Goal: Task Accomplishment & Management: Complete application form

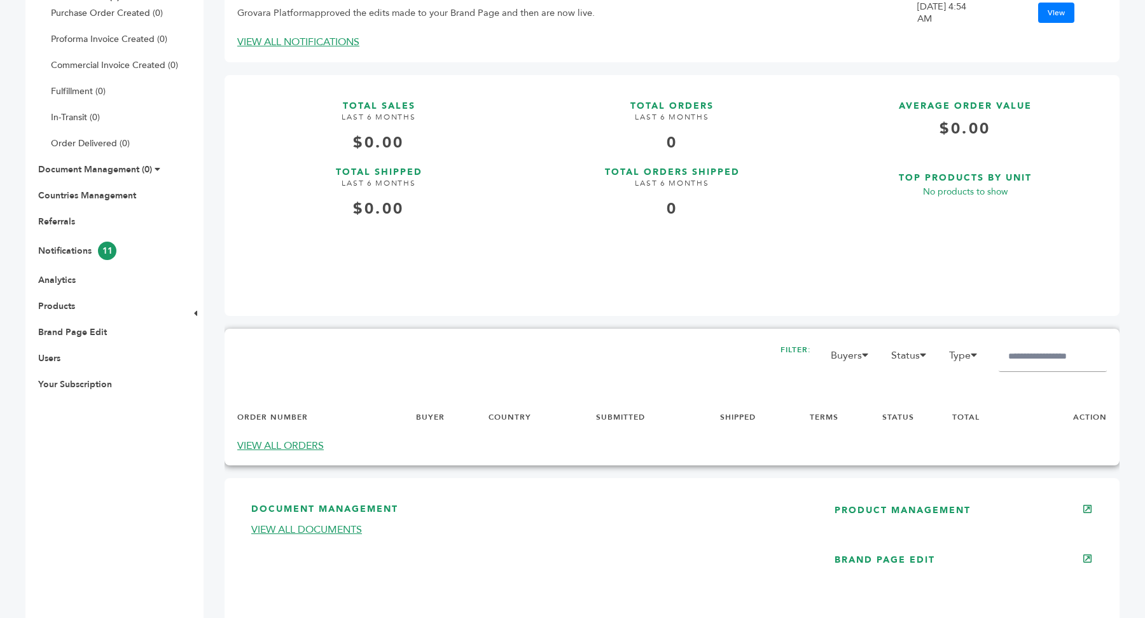
scroll to position [337, 0]
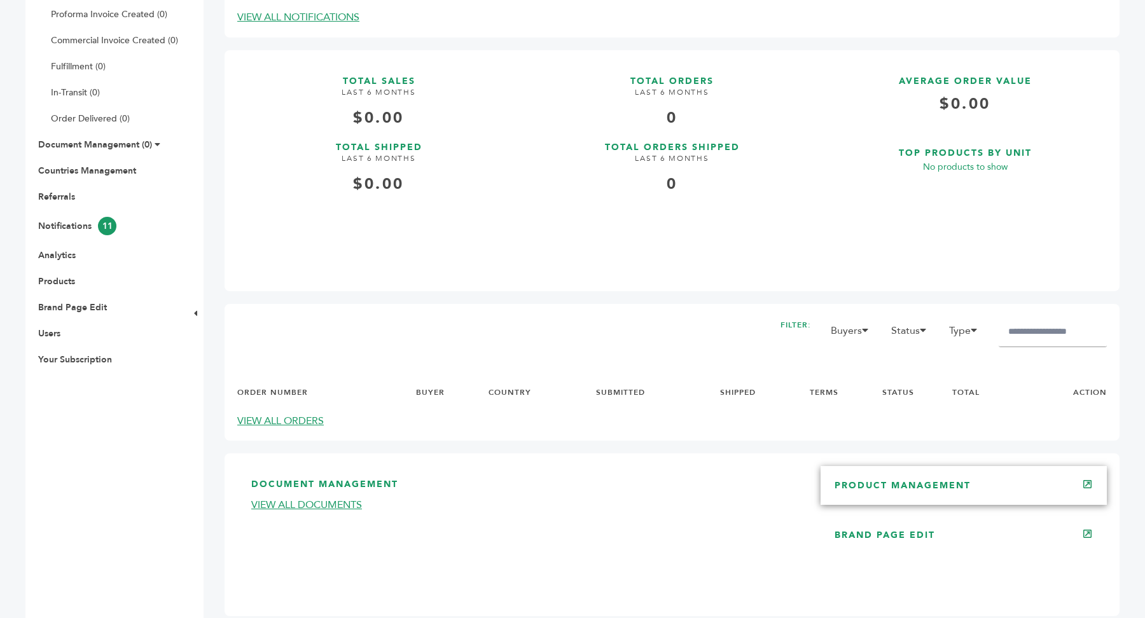
click at [910, 496] on div "PRODUCT MANAGEMENT" at bounding box center [964, 485] width 286 height 38
click at [922, 490] on link "PRODUCT MANAGEMENT" at bounding box center [903, 486] width 136 height 12
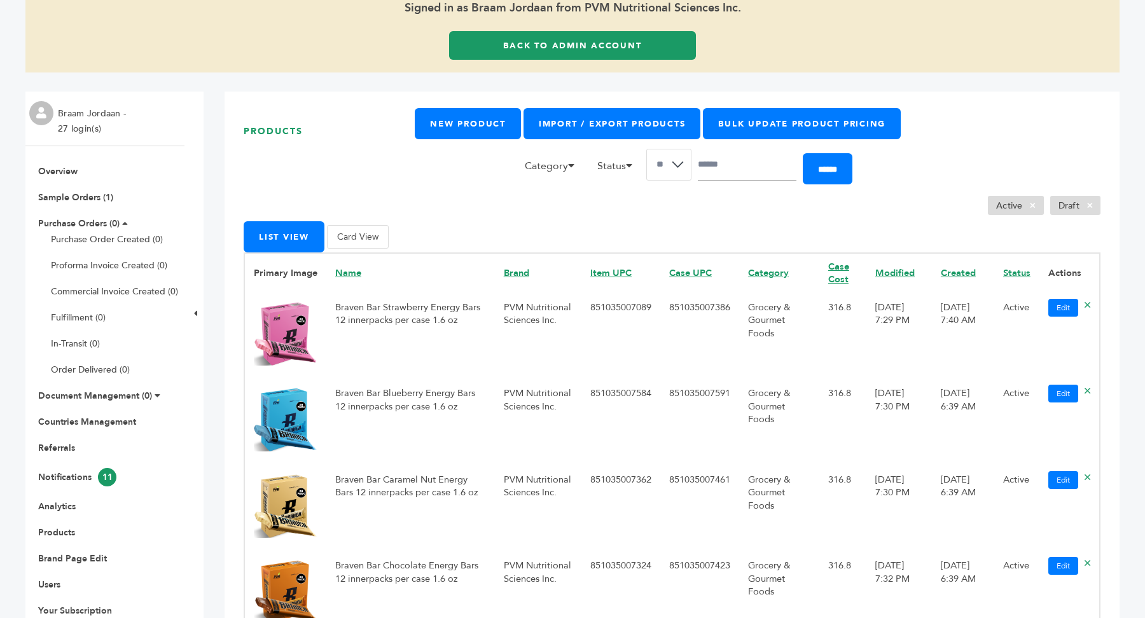
scroll to position [131, 0]
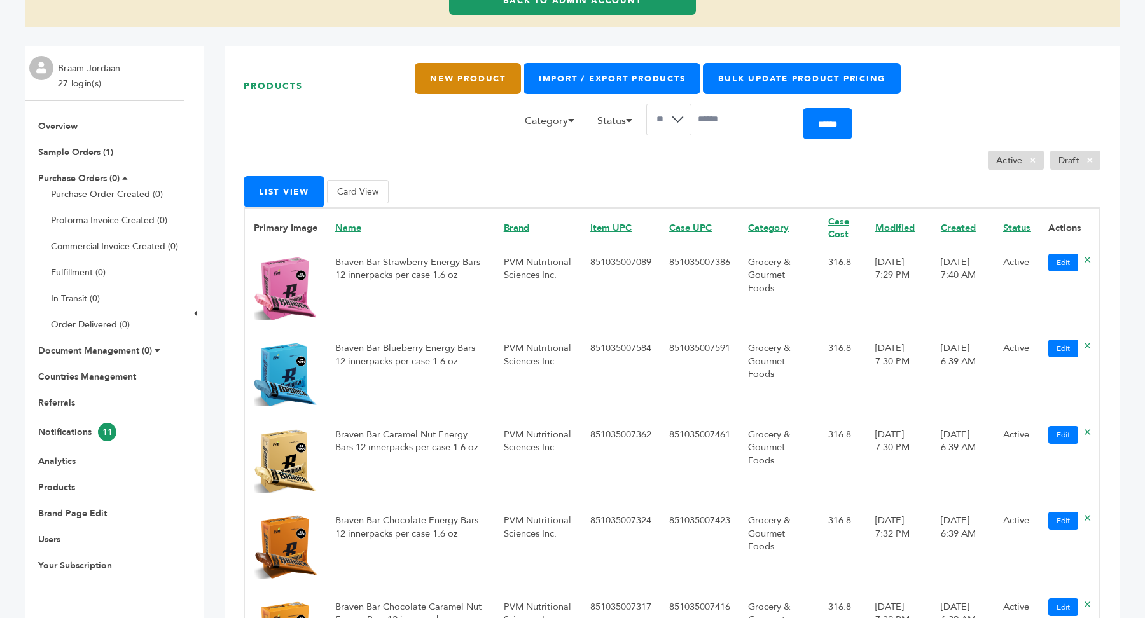
click at [466, 76] on link "New Product" at bounding box center [468, 78] width 106 height 31
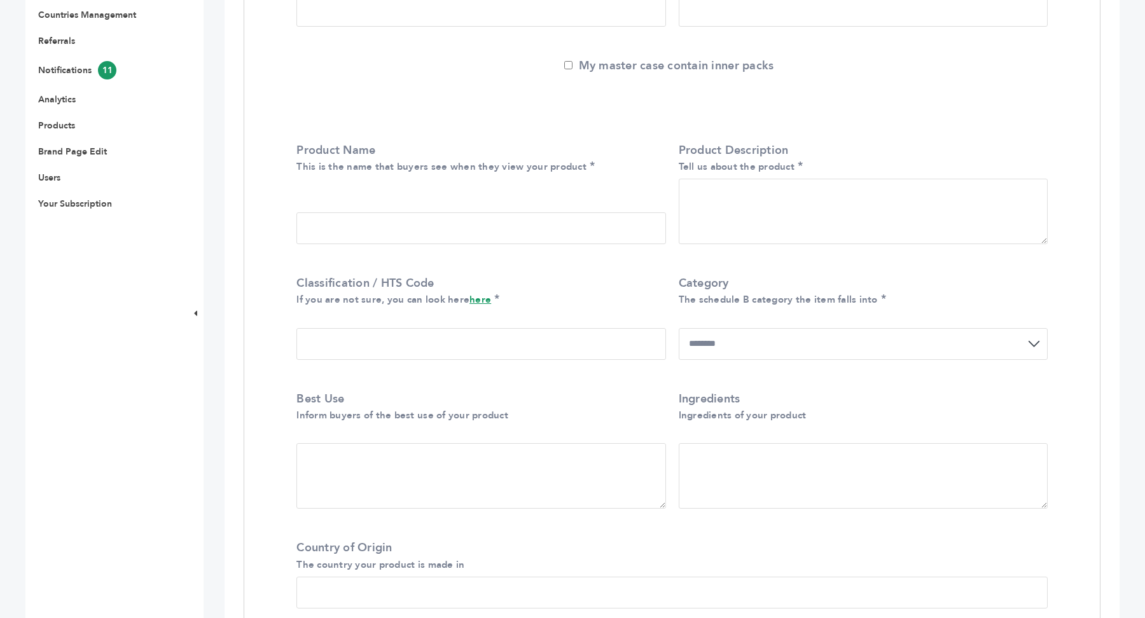
scroll to position [115, 0]
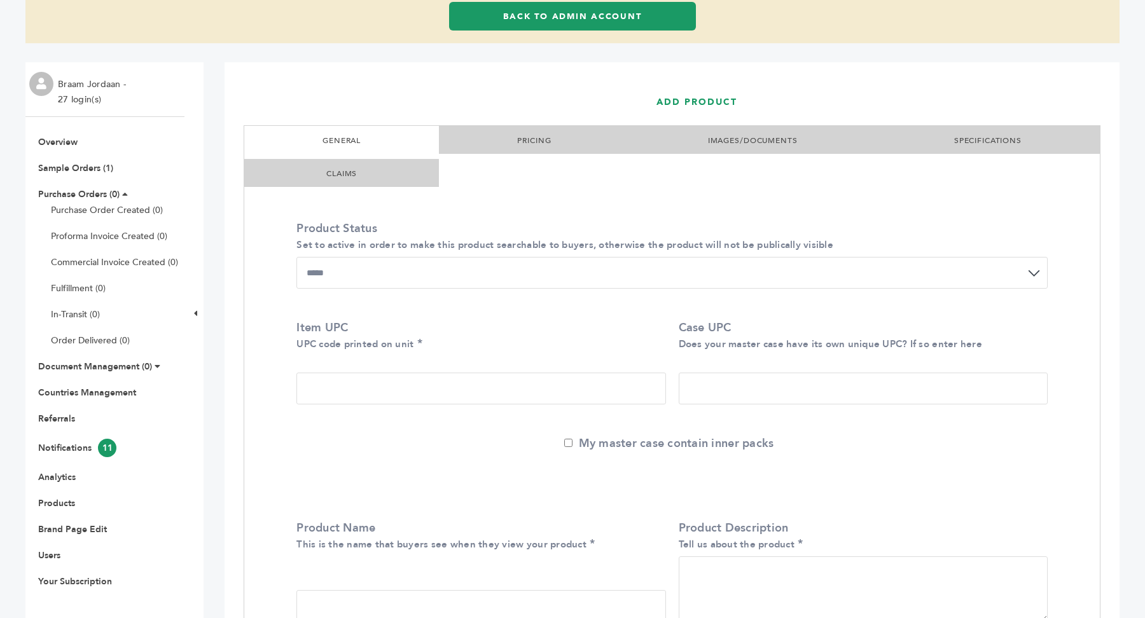
click at [524, 137] on link "PRICING" at bounding box center [534, 140] width 34 height 10
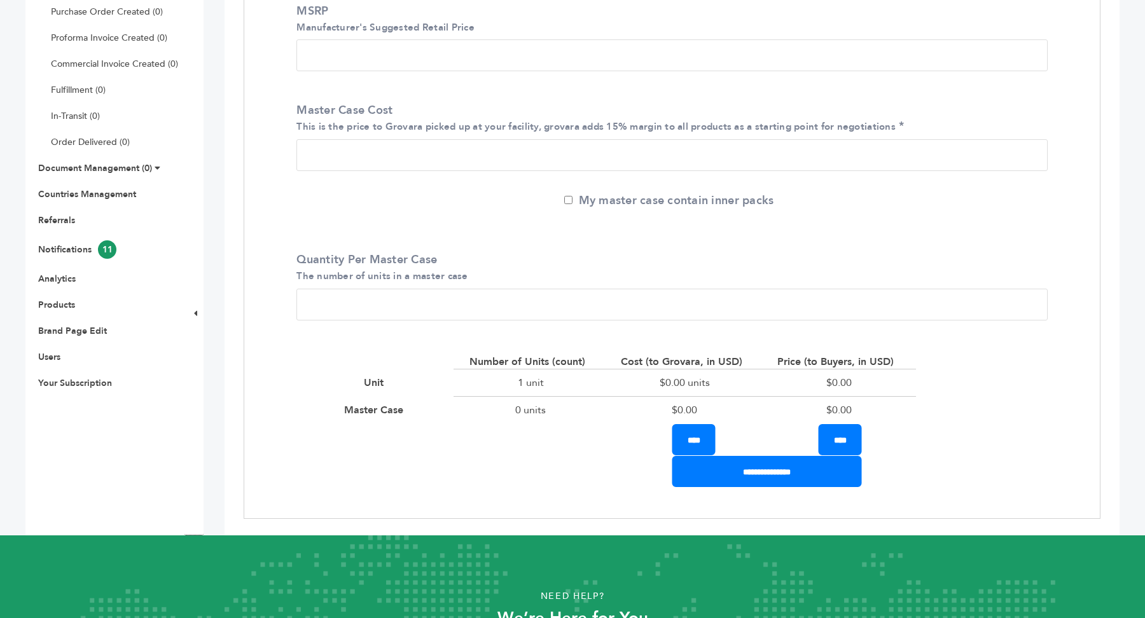
scroll to position [317, 0]
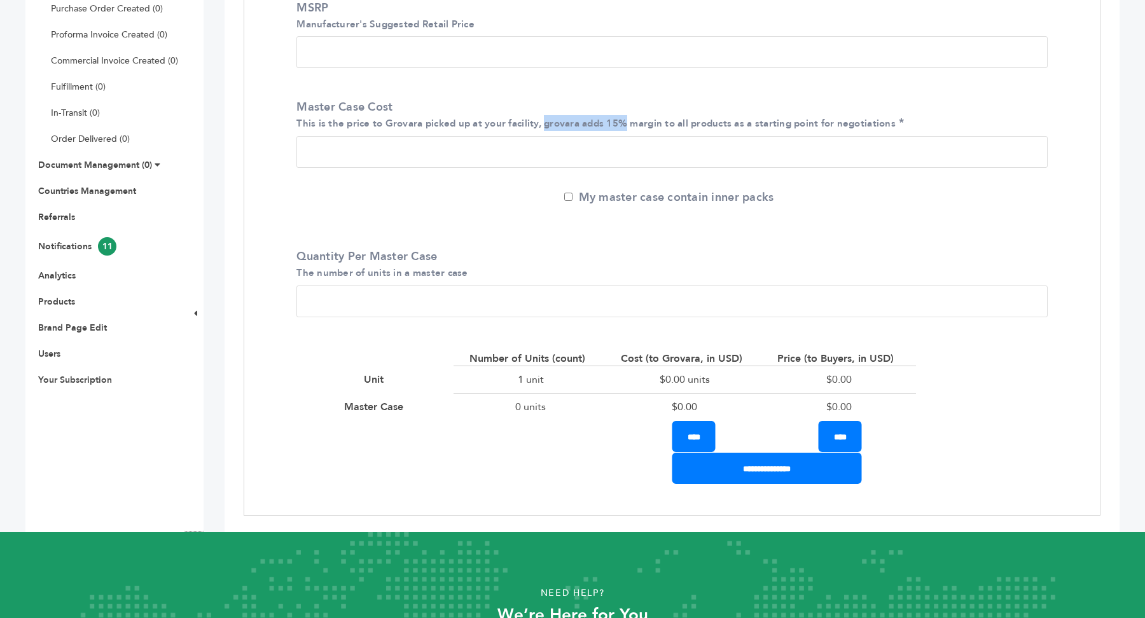
drag, startPoint x: 545, startPoint y: 129, endPoint x: 626, endPoint y: 125, distance: 80.9
click at [626, 125] on small "This is the price to Grovara picked up at your facility, grovara adds 15% margi…" at bounding box center [595, 123] width 599 height 13
click at [352, 299] on input "*" at bounding box center [671, 302] width 751 height 32
type input "*"
click at [335, 151] on input "Master Case Cost This is the price to Grovara picked up at your facility, grova…" at bounding box center [671, 152] width 751 height 32
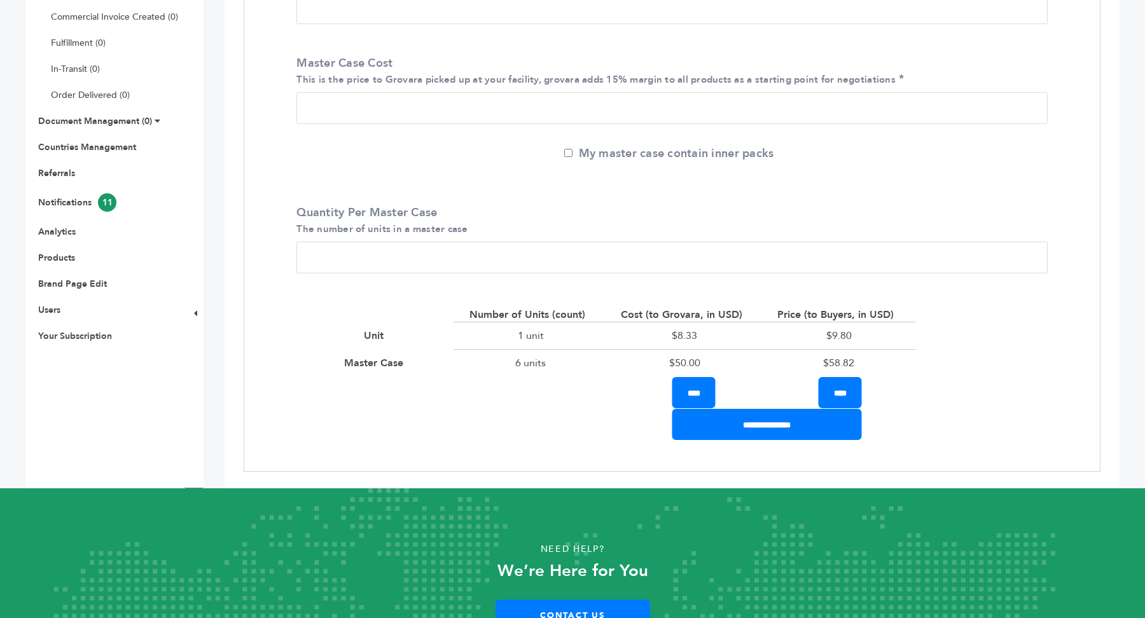
scroll to position [389, 0]
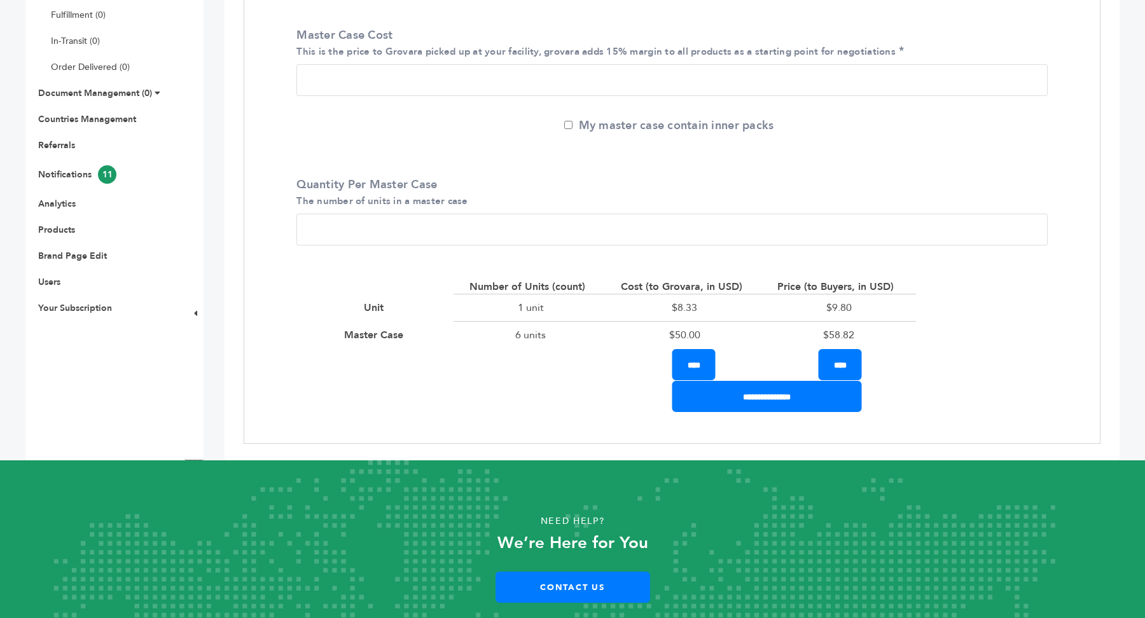
type input "**"
drag, startPoint x: 821, startPoint y: 334, endPoint x: 895, endPoint y: 335, distance: 73.8
click at [895, 335] on div "$58.82" at bounding box center [839, 334] width 154 height 27
drag, startPoint x: 663, startPoint y: 336, endPoint x: 712, endPoint y: 337, distance: 49.6
click at [712, 337] on div "$50.00" at bounding box center [685, 334] width 154 height 27
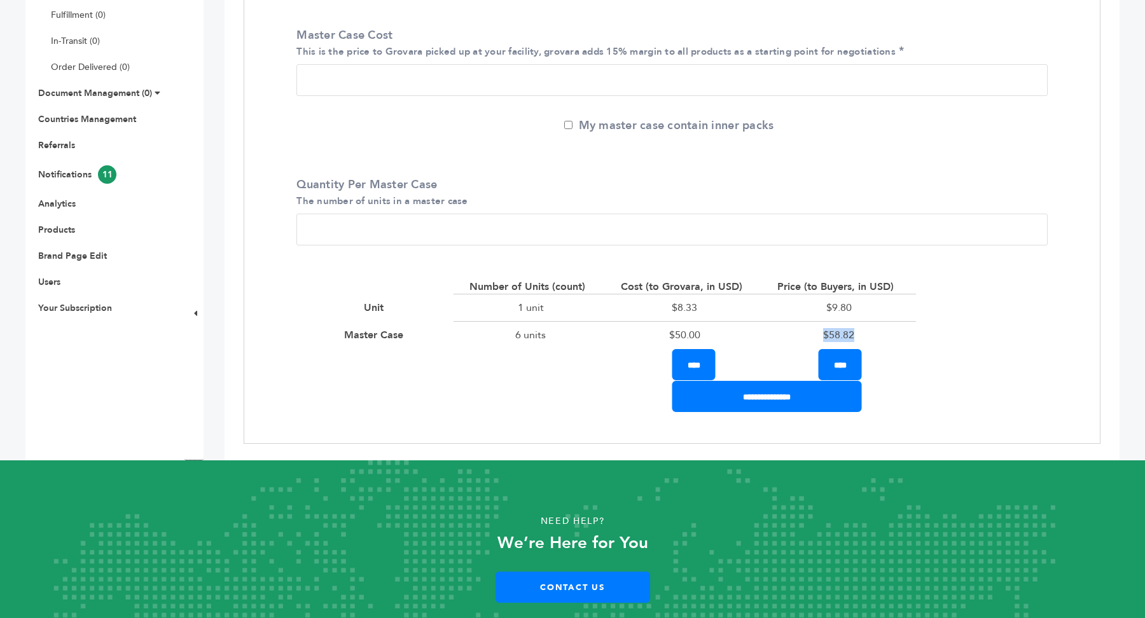
drag, startPoint x: 819, startPoint y: 335, endPoint x: 883, endPoint y: 335, distance: 63.6
click at [884, 335] on div "$58.82" at bounding box center [839, 334] width 154 height 27
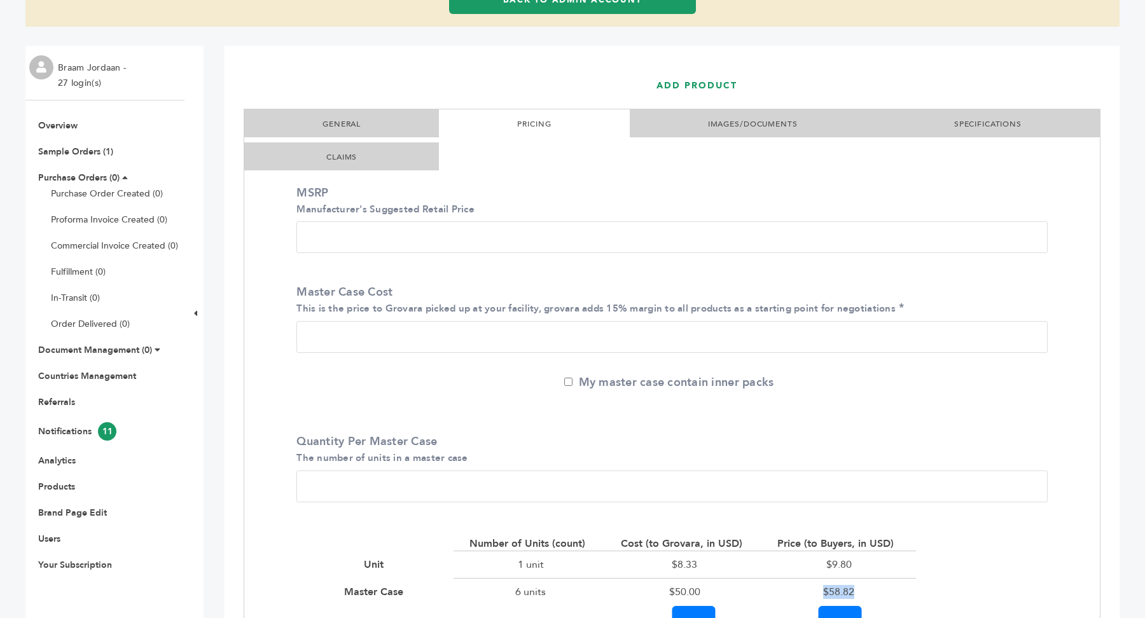
scroll to position [130, 0]
click at [774, 134] on li "IMAGES/DOCUMENTS" at bounding box center [753, 125] width 246 height 28
click at [760, 125] on link "IMAGES/DOCUMENTS" at bounding box center [753, 125] width 90 height 10
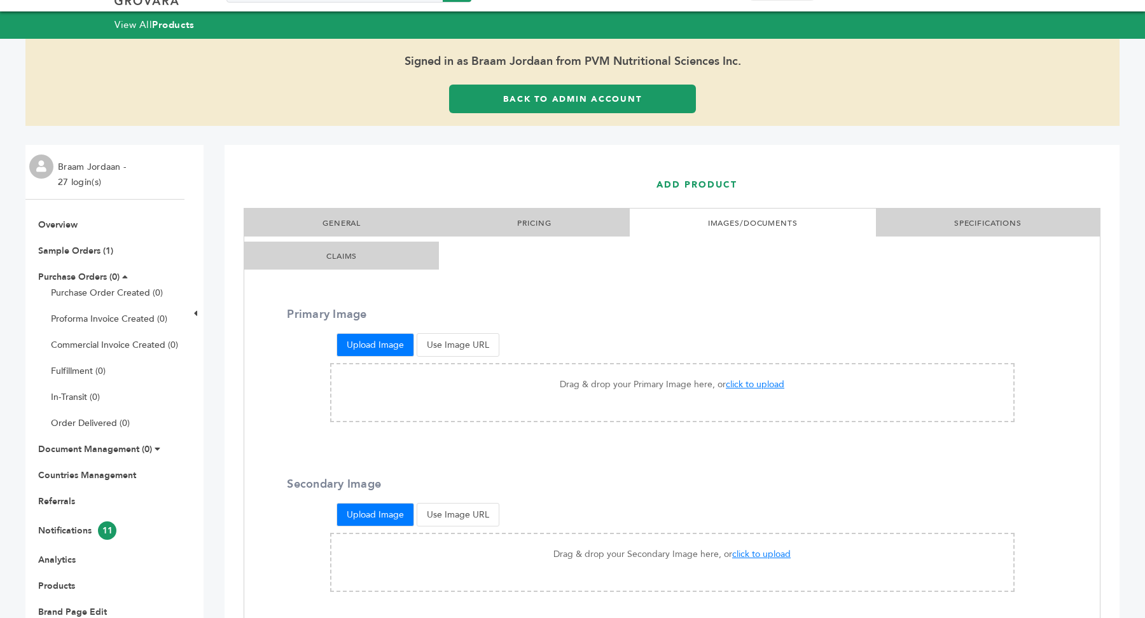
scroll to position [0, 0]
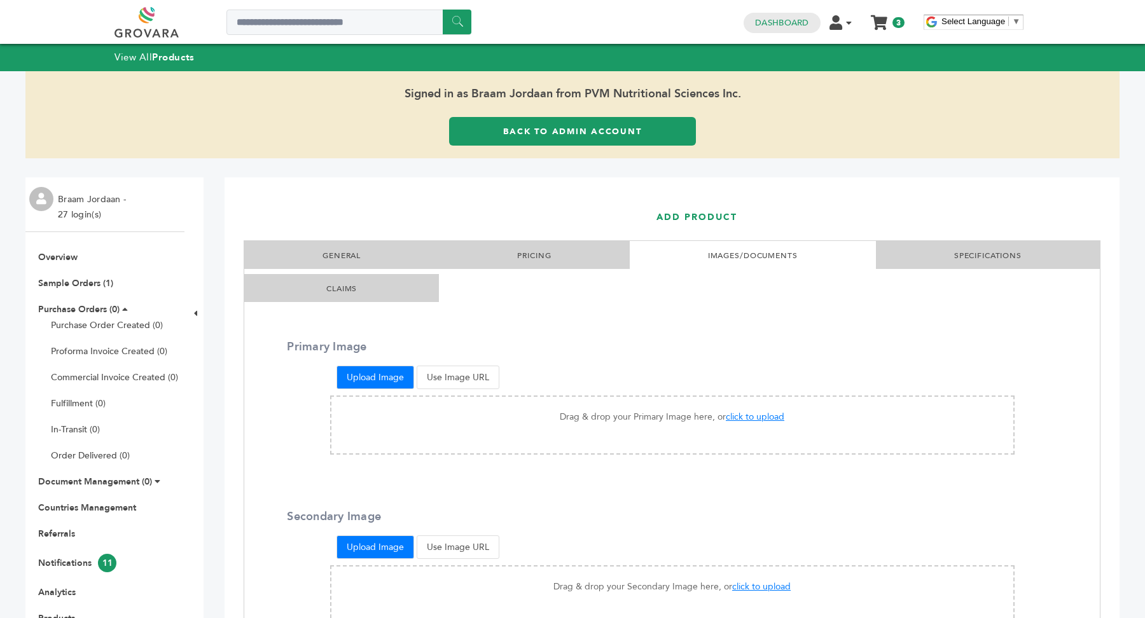
click at [990, 254] on link "SPECIFICATIONS" at bounding box center [987, 256] width 67 height 10
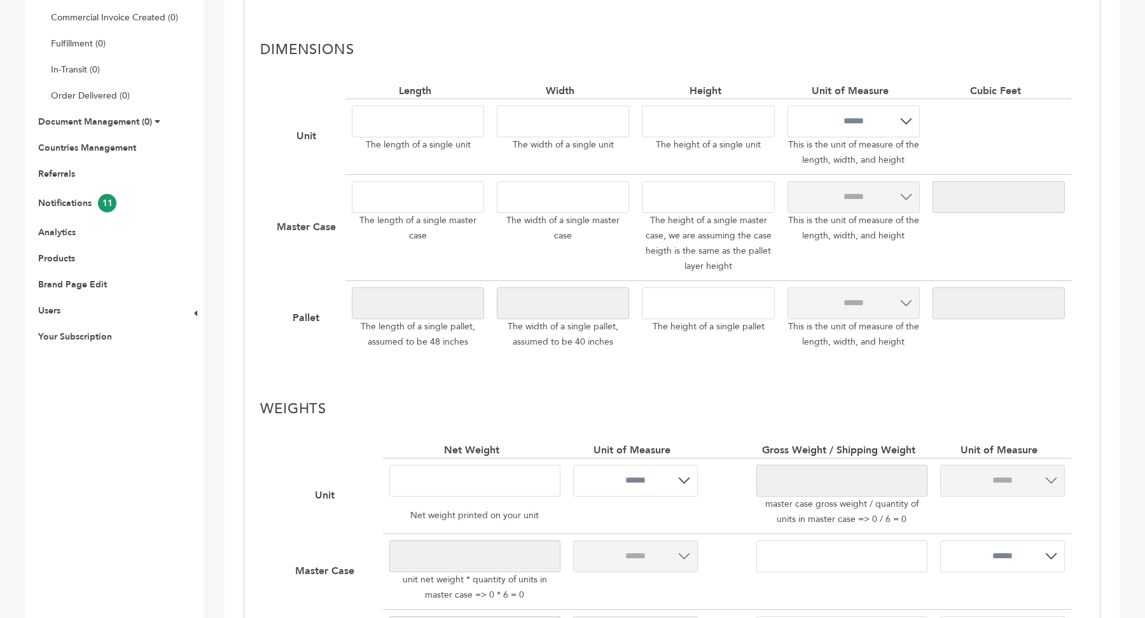
scroll to position [368, 0]
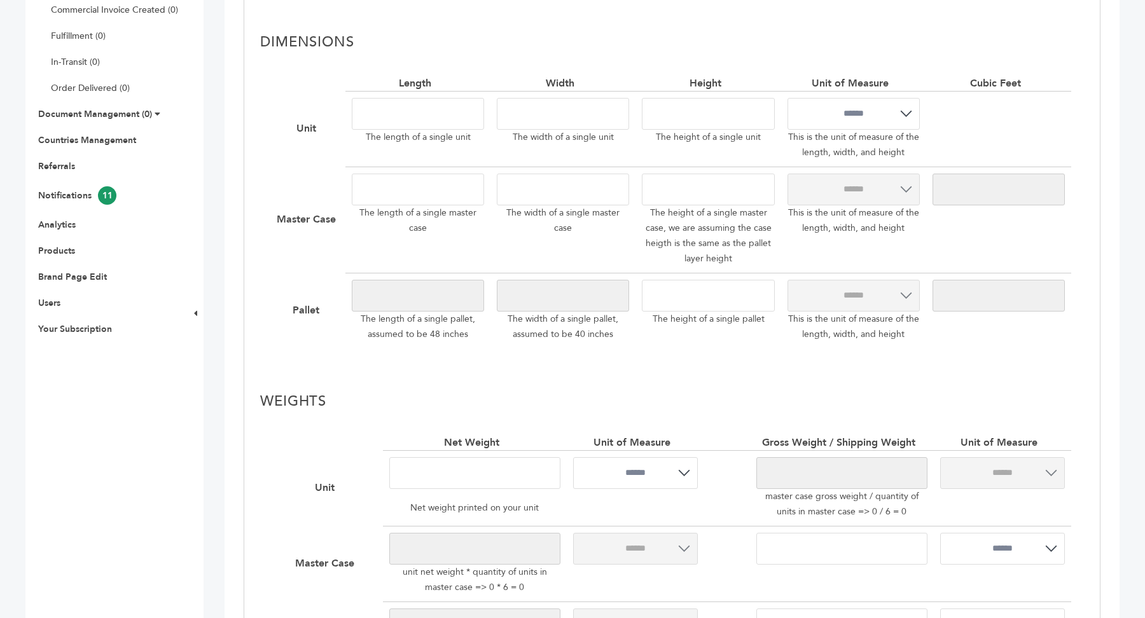
click at [426, 117] on input "number" at bounding box center [418, 114] width 132 height 32
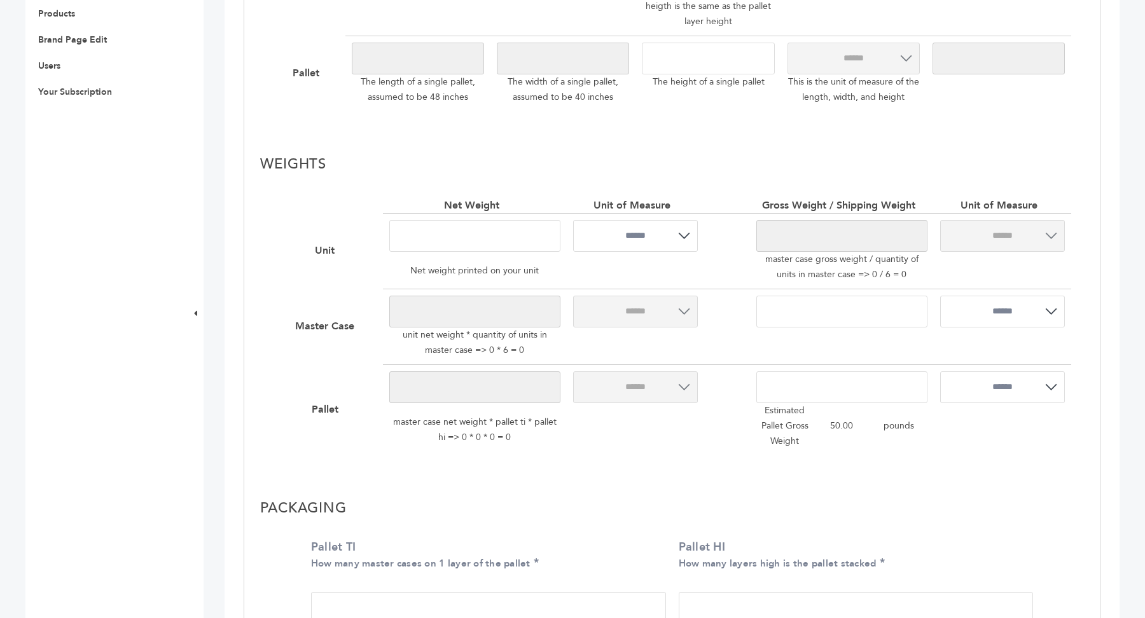
scroll to position [603, 0]
type input "*"
click at [438, 238] on input "number" at bounding box center [474, 238] width 171 height 32
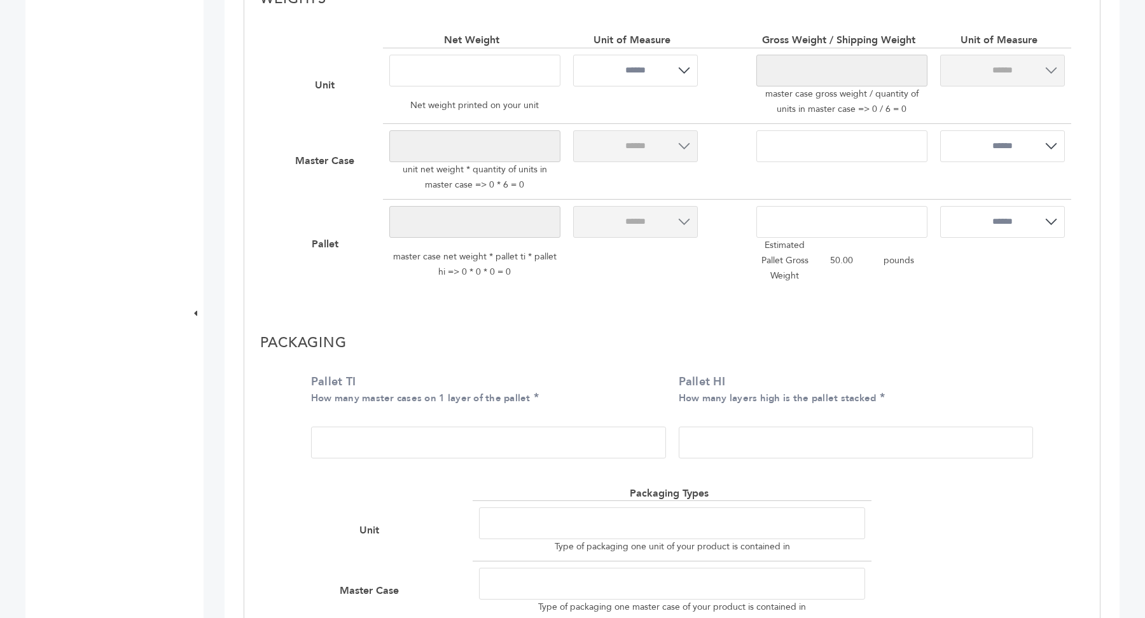
scroll to position [777, 0]
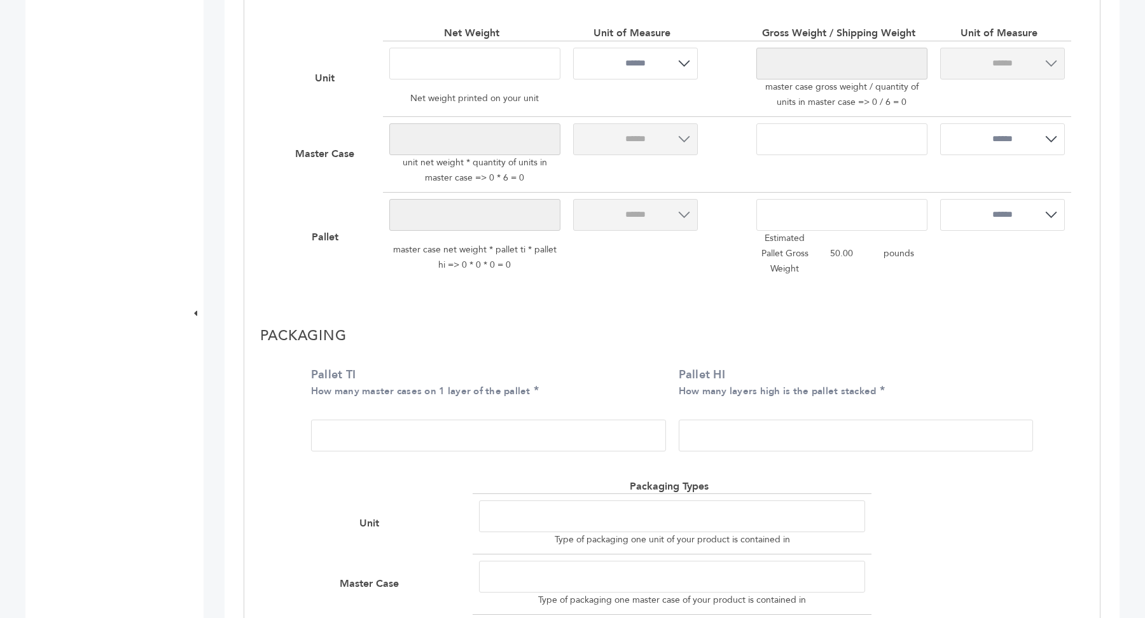
click at [415, 436] on input "Pallet TI How many master cases on 1 layer of the pallet" at bounding box center [488, 436] width 355 height 32
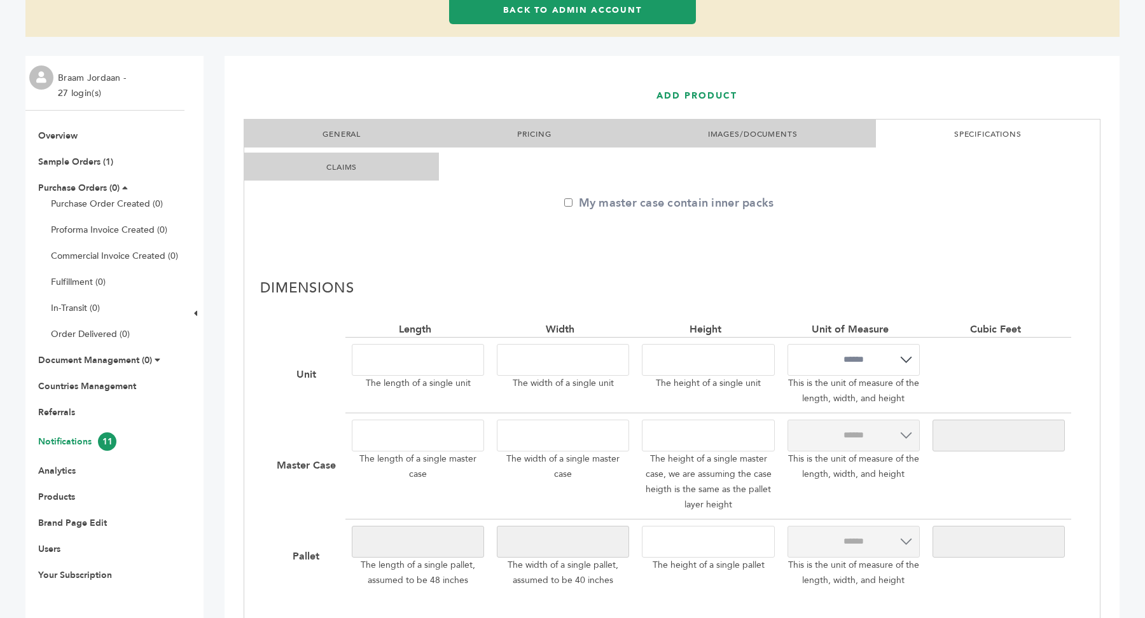
scroll to position [173, 0]
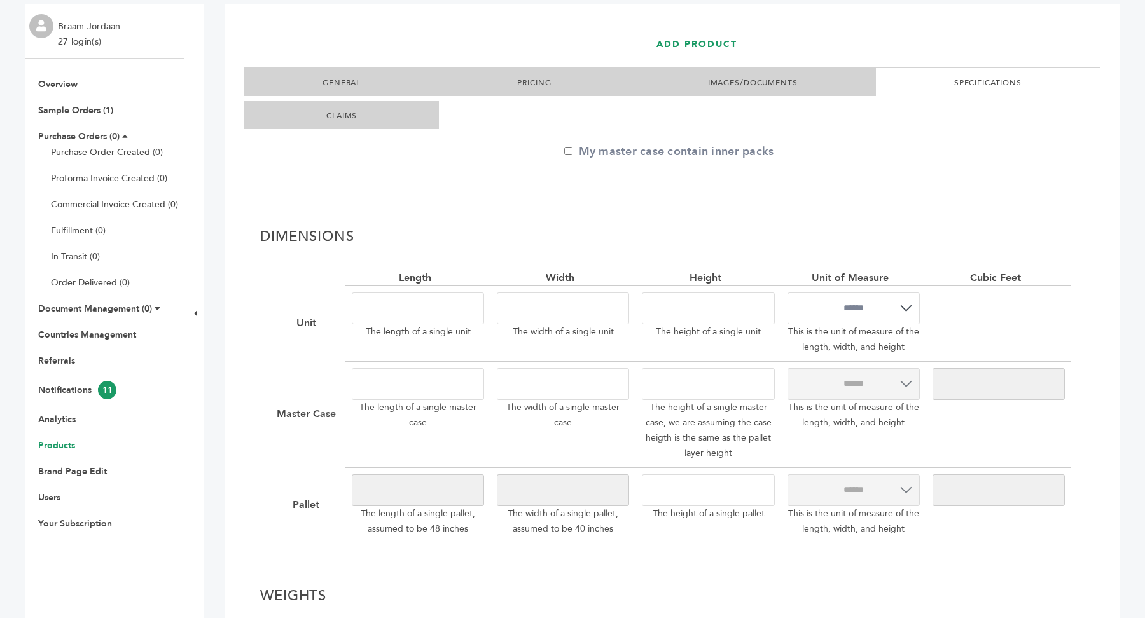
type input "*"
click at [53, 445] on link "Products" at bounding box center [56, 446] width 37 height 12
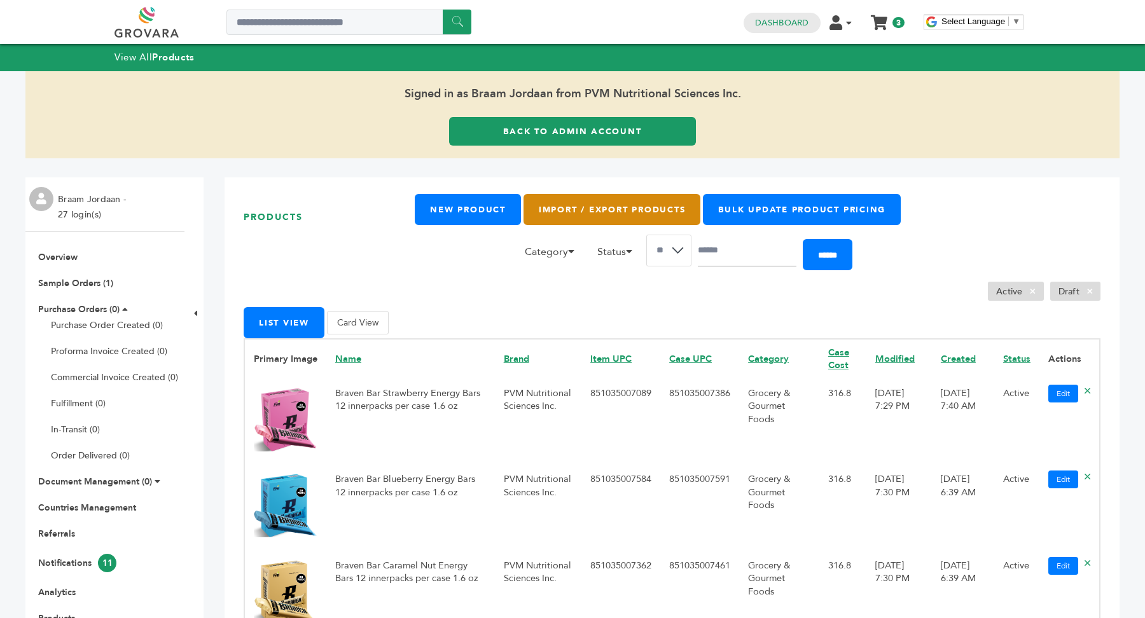
click at [603, 207] on link "Import / Export Products" at bounding box center [612, 209] width 177 height 31
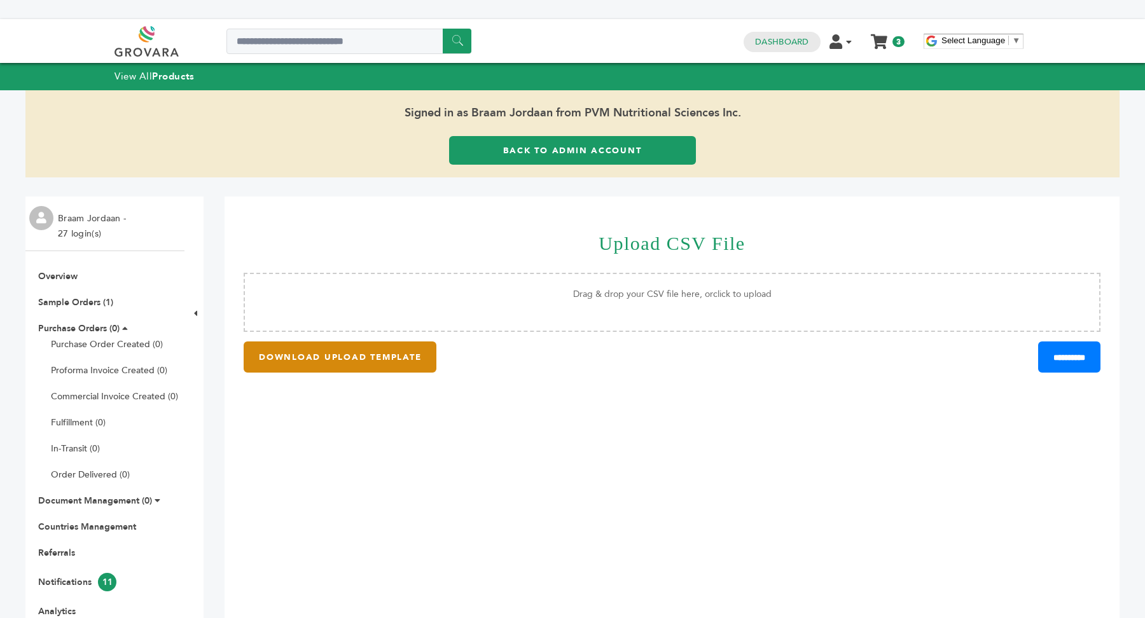
click at [376, 363] on button "DOWNLOAD UPLOAD TEMPLATE" at bounding box center [340, 357] width 193 height 31
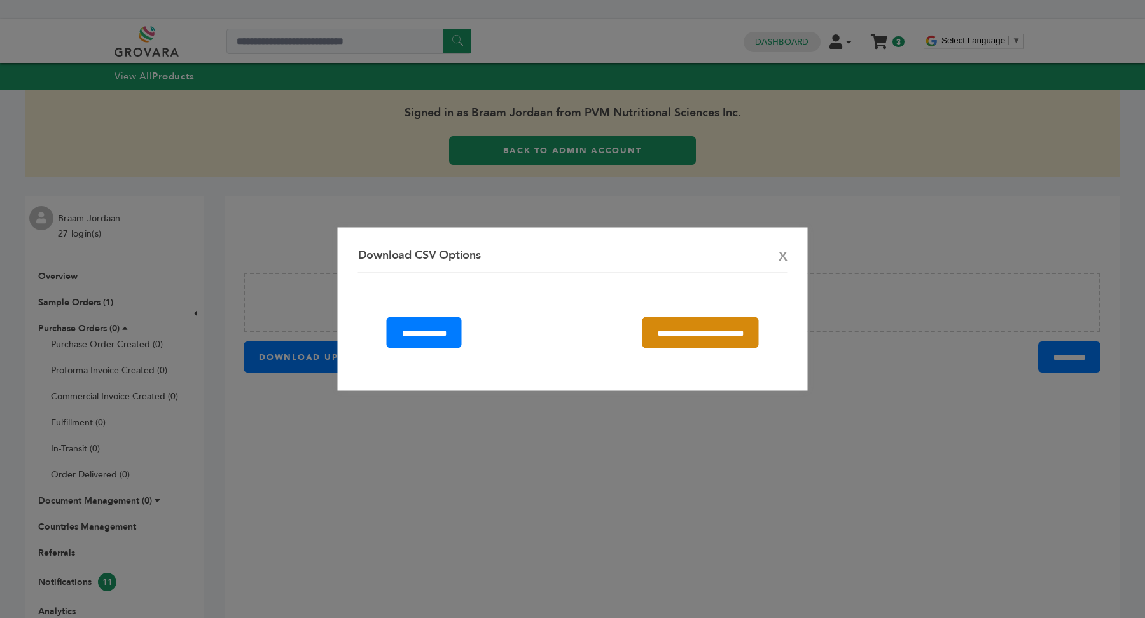
click at [690, 334] on input "**********" at bounding box center [700, 332] width 116 height 31
click at [786, 254] on span "X" at bounding box center [783, 257] width 9 height 18
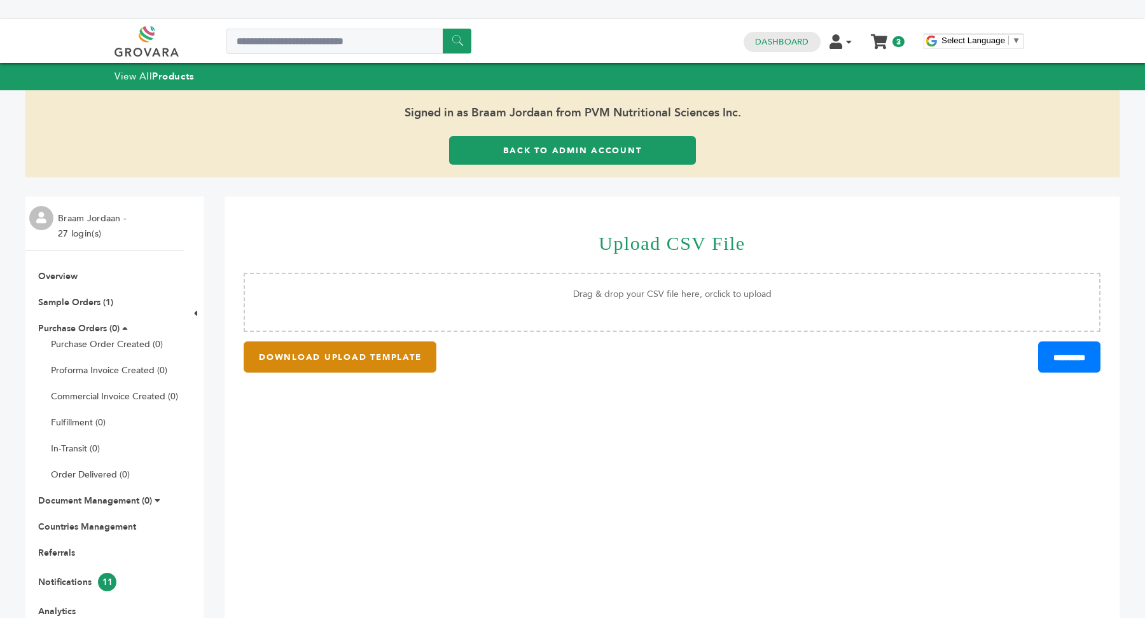
click at [389, 355] on button "DOWNLOAD UPLOAD TEMPLATE" at bounding box center [340, 357] width 193 height 31
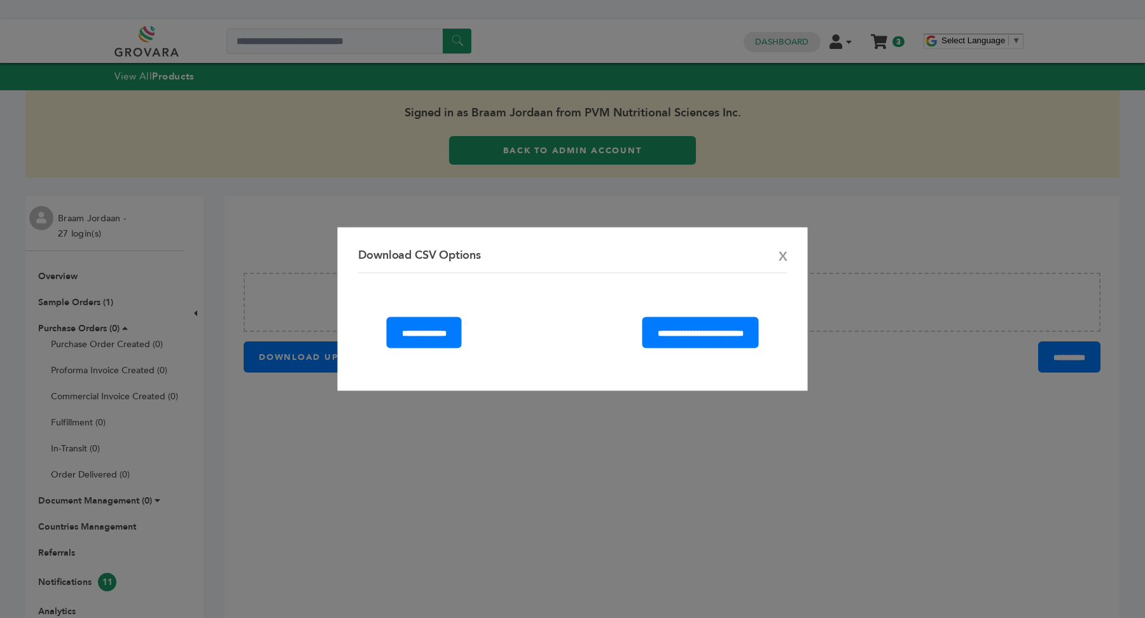
click at [782, 258] on span "X" at bounding box center [783, 257] width 9 height 18
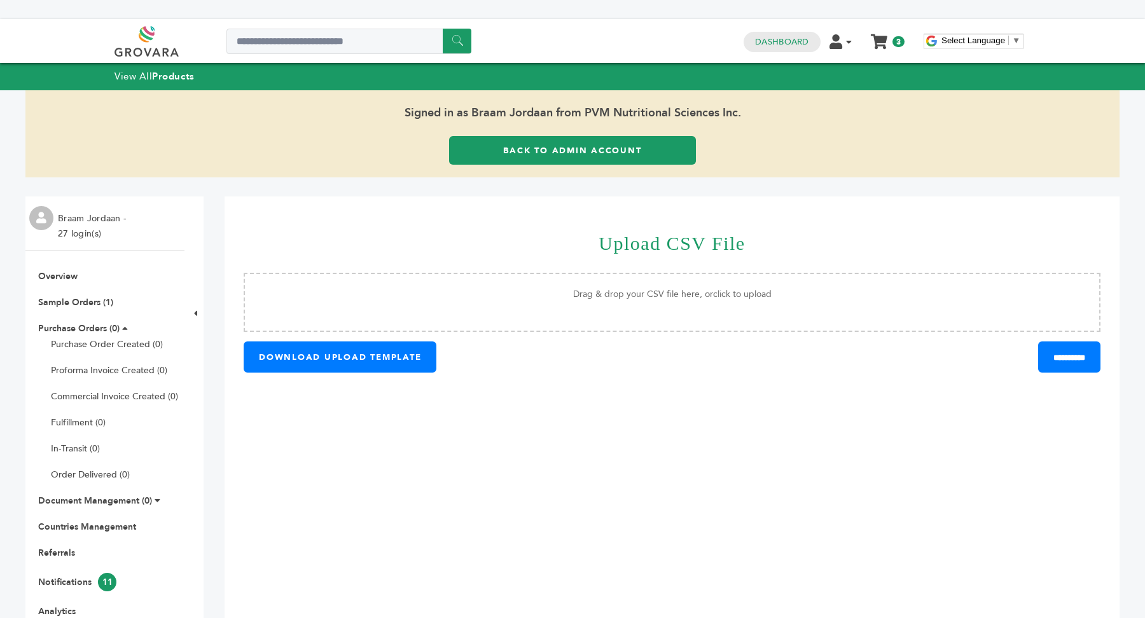
click at [69, 295] on ul "Overview Sample Orders (1) Purchase Orders (0) Purchase Order Created (0) Profo…" at bounding box center [104, 496] width 159 height 452
click at [64, 306] on link "Sample Orders (1)" at bounding box center [75, 302] width 75 height 12
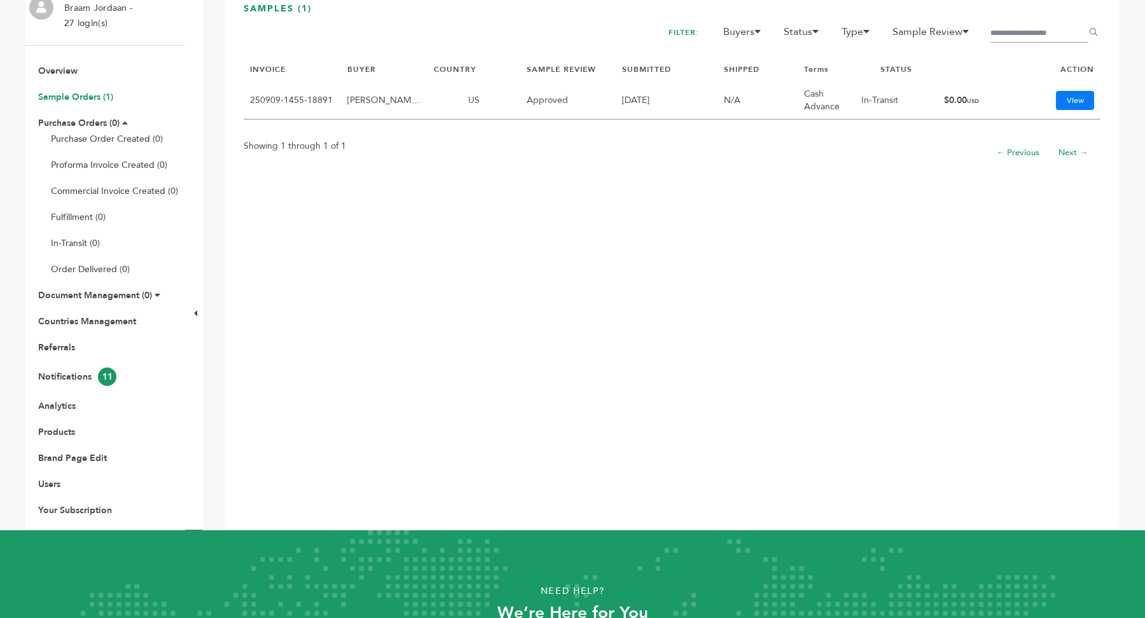
scroll to position [213, 0]
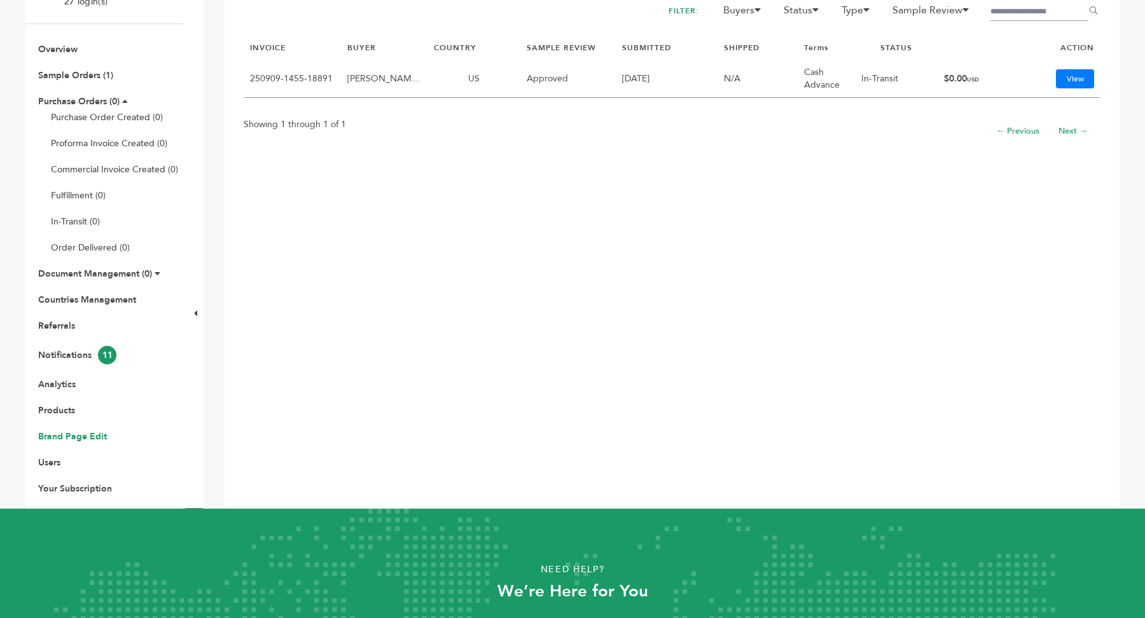
click at [90, 436] on link "Brand Page Edit" at bounding box center [72, 437] width 69 height 12
